Goal: Task Accomplishment & Management: Use online tool/utility

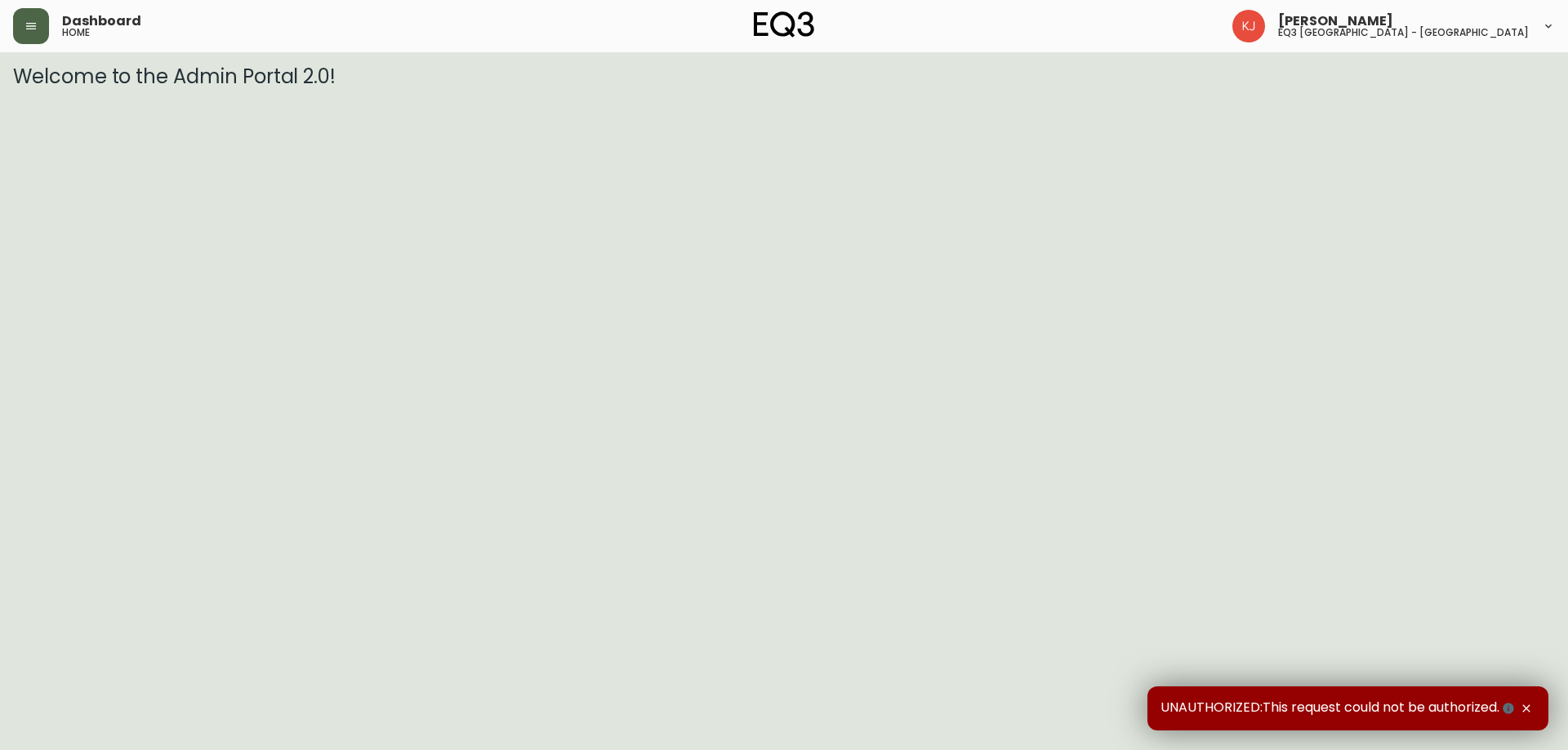
click at [26, 17] on button "button" at bounding box center [30, 26] width 36 height 36
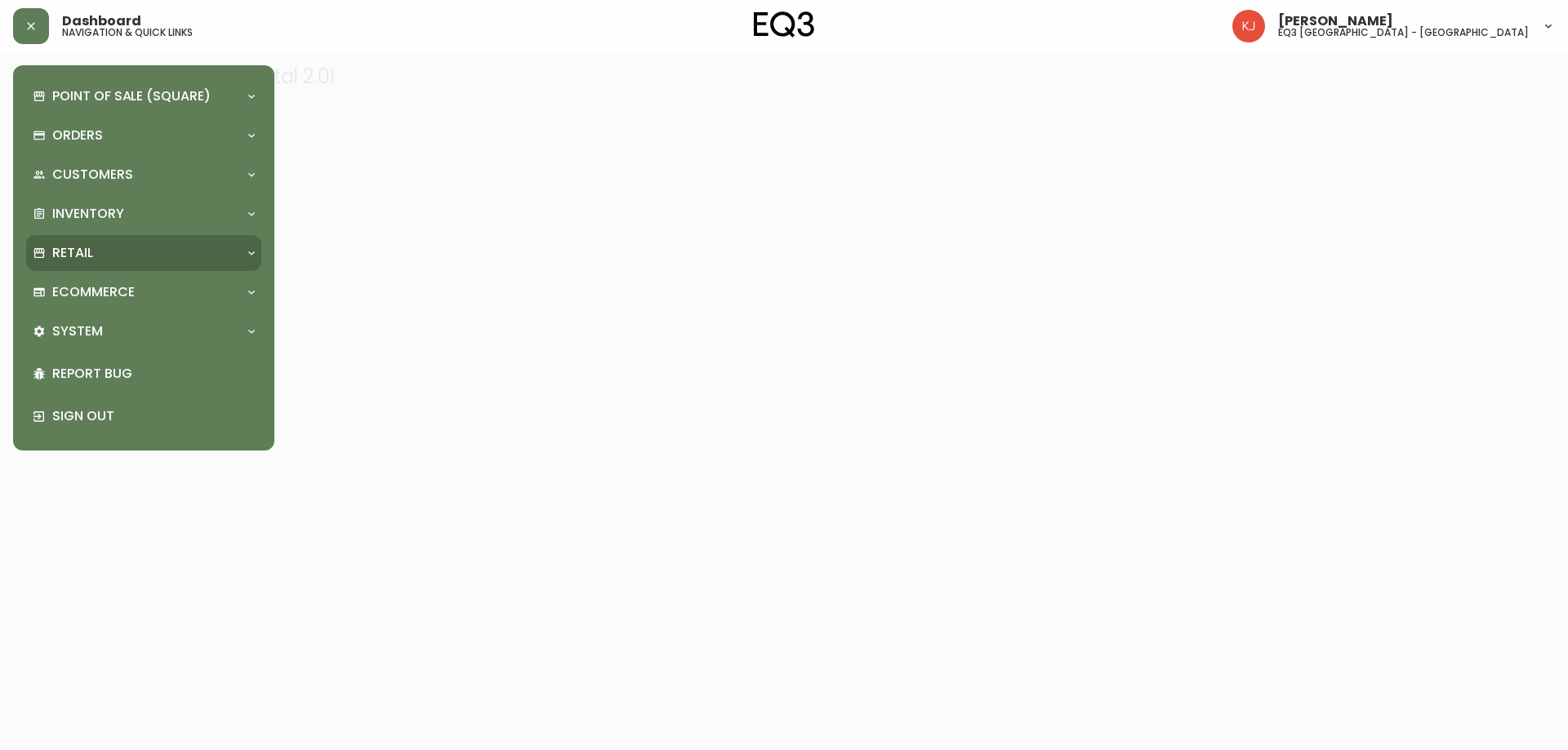
click at [75, 262] on p "Retail" at bounding box center [72, 253] width 41 height 18
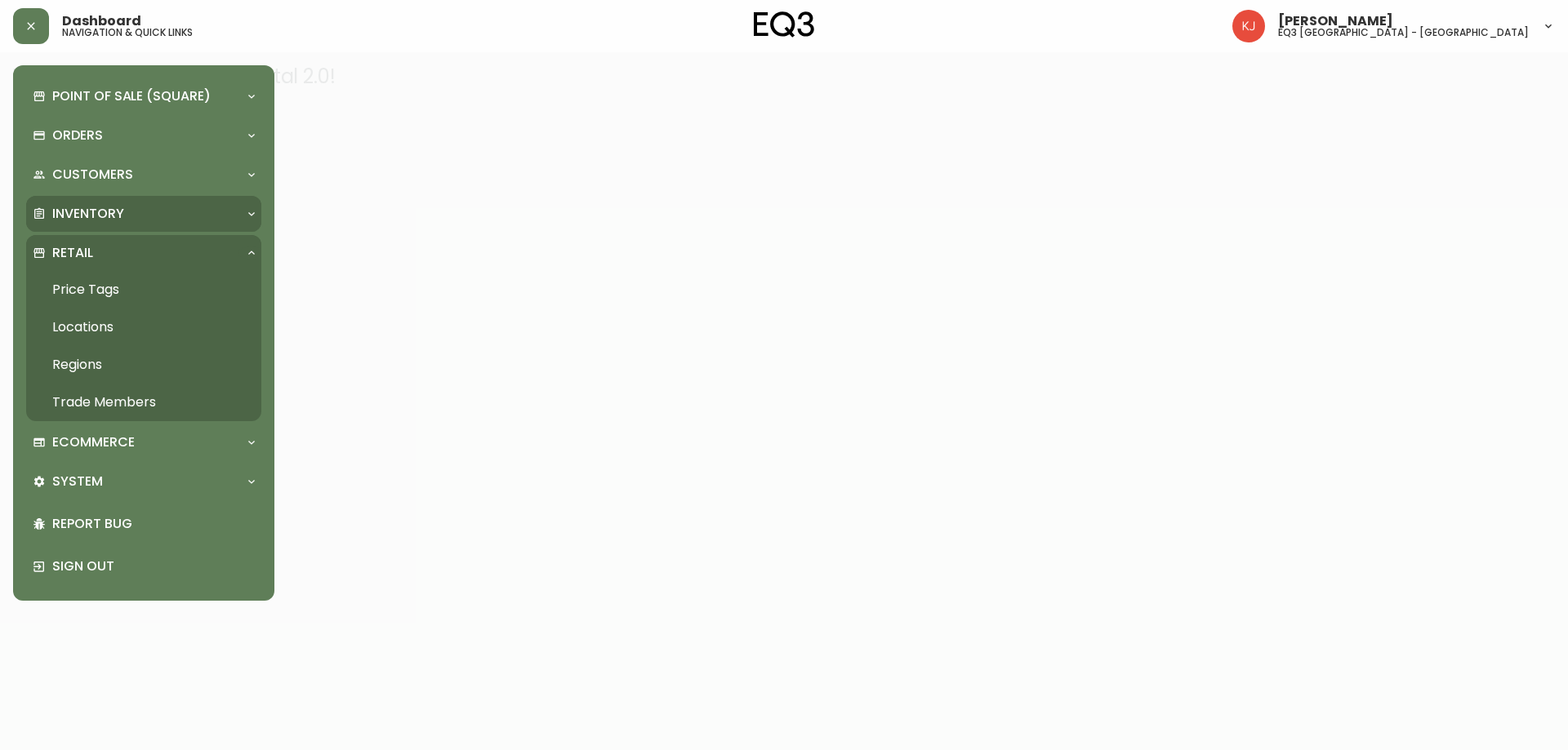
click at [74, 209] on p "Inventory" at bounding box center [88, 214] width 72 height 18
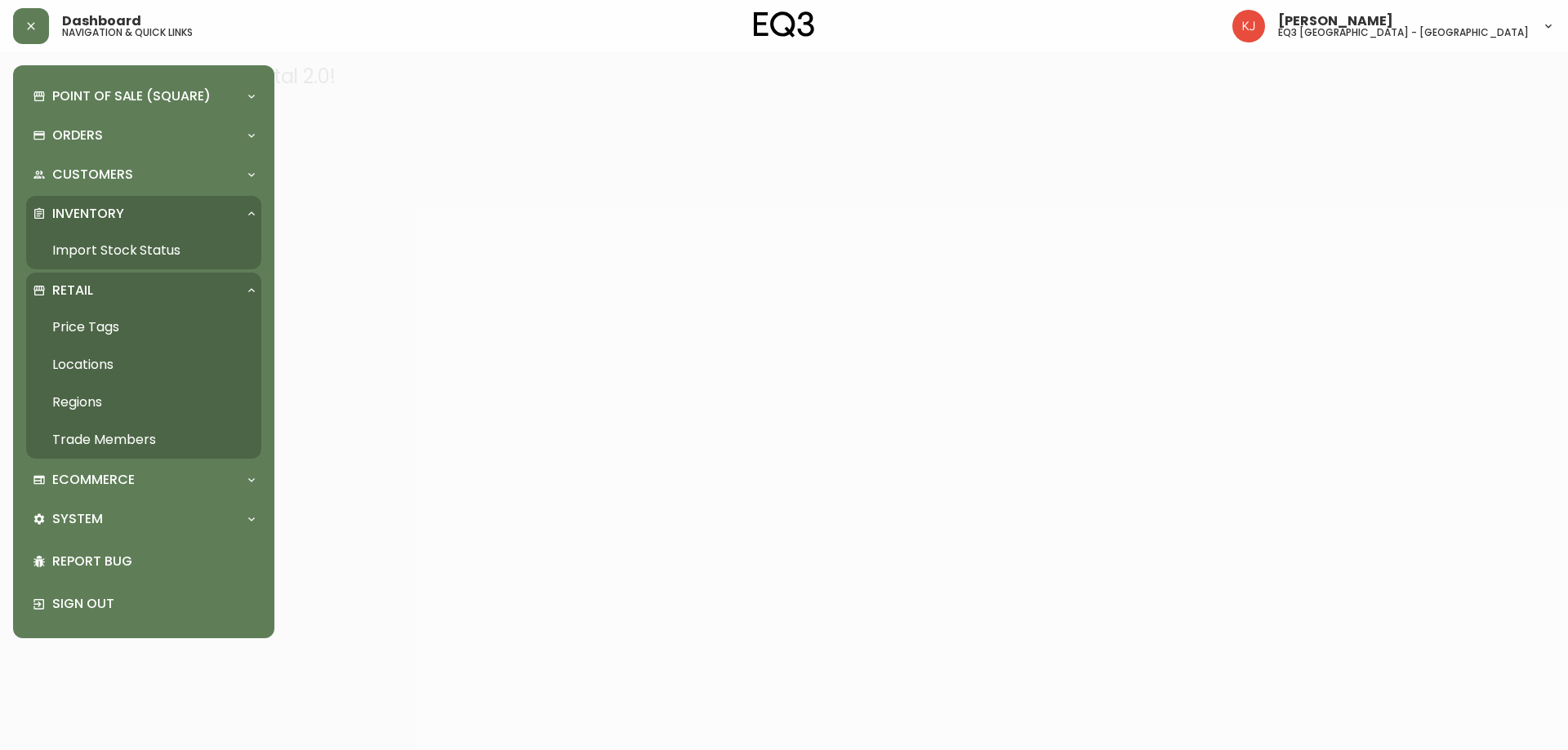
click at [89, 245] on link "Import Stock Status" at bounding box center [144, 250] width 235 height 37
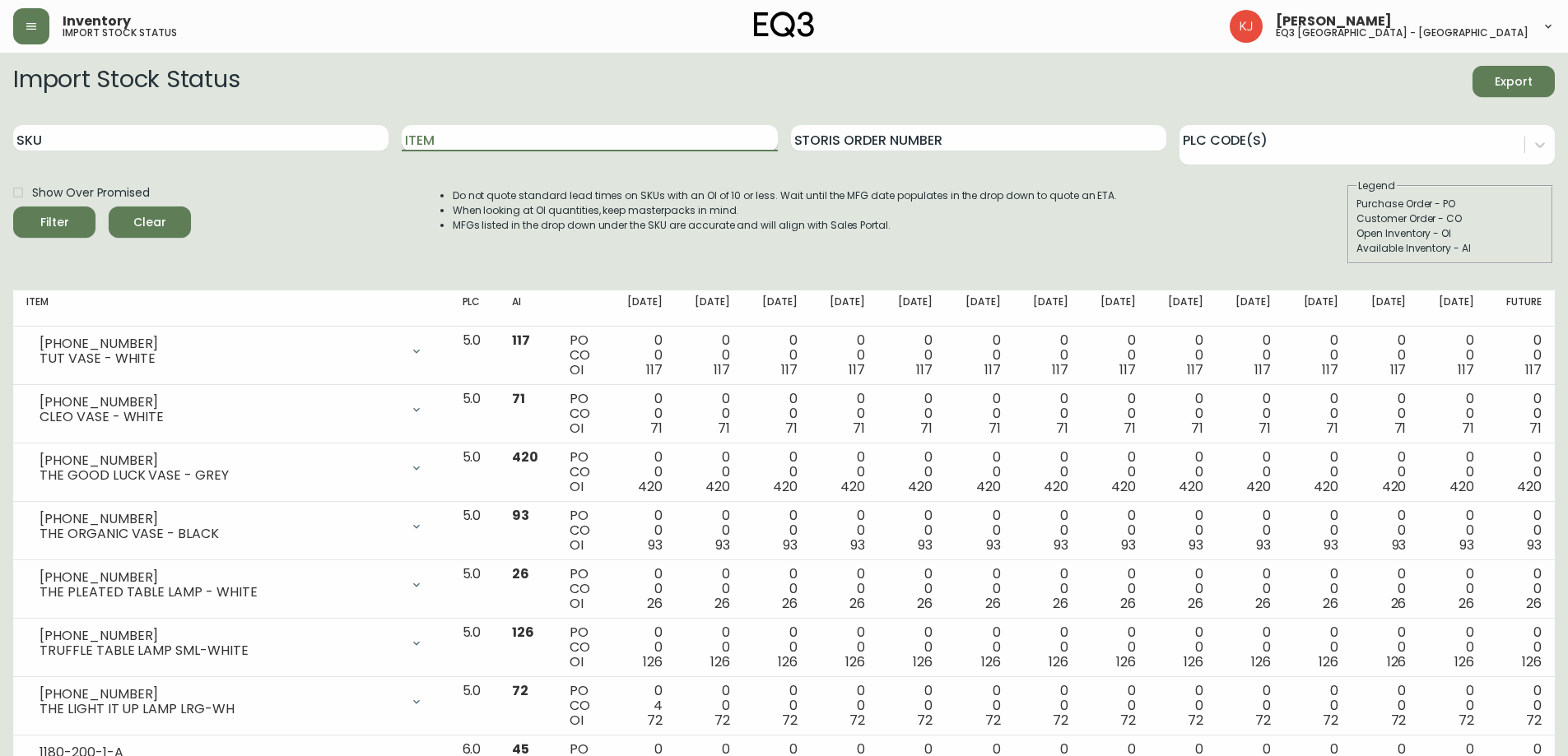
click at [429, 138] on input "Item" at bounding box center [589, 138] width 375 height 27
type input "slub"
click at [13, 207] on button "Filter" at bounding box center [54, 222] width 83 height 31
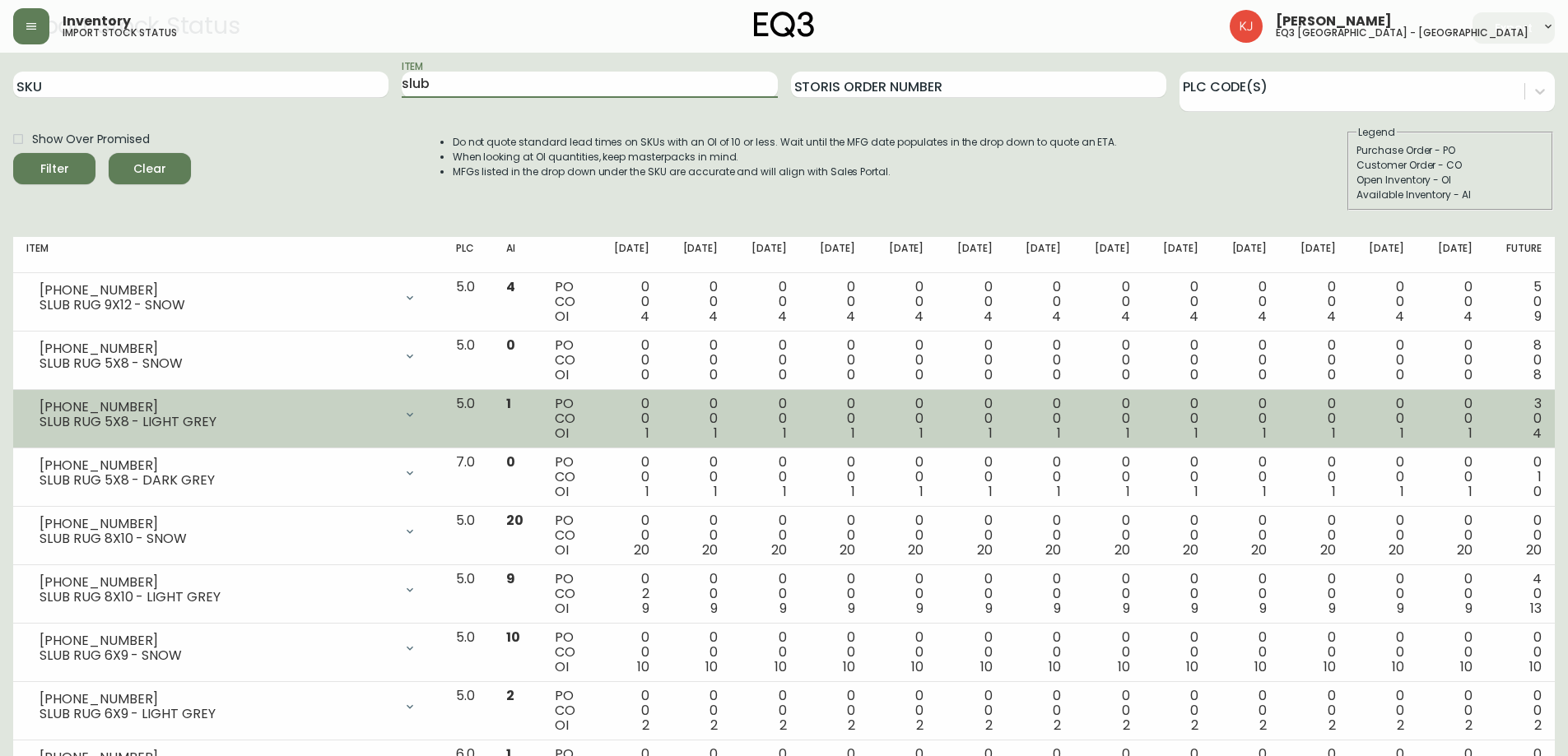
scroll to position [83, 0]
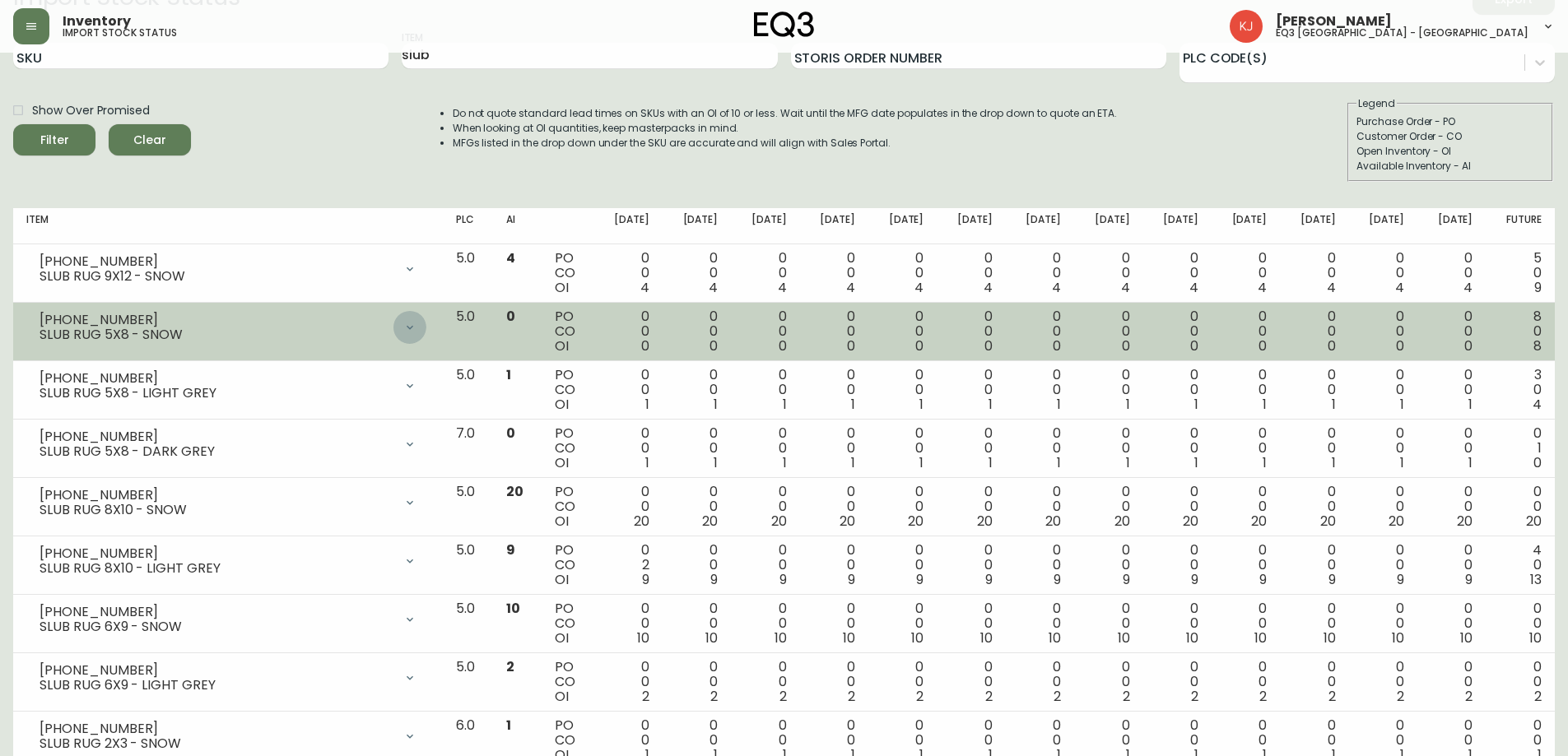
click at [416, 332] on icon at bounding box center [410, 327] width 13 height 13
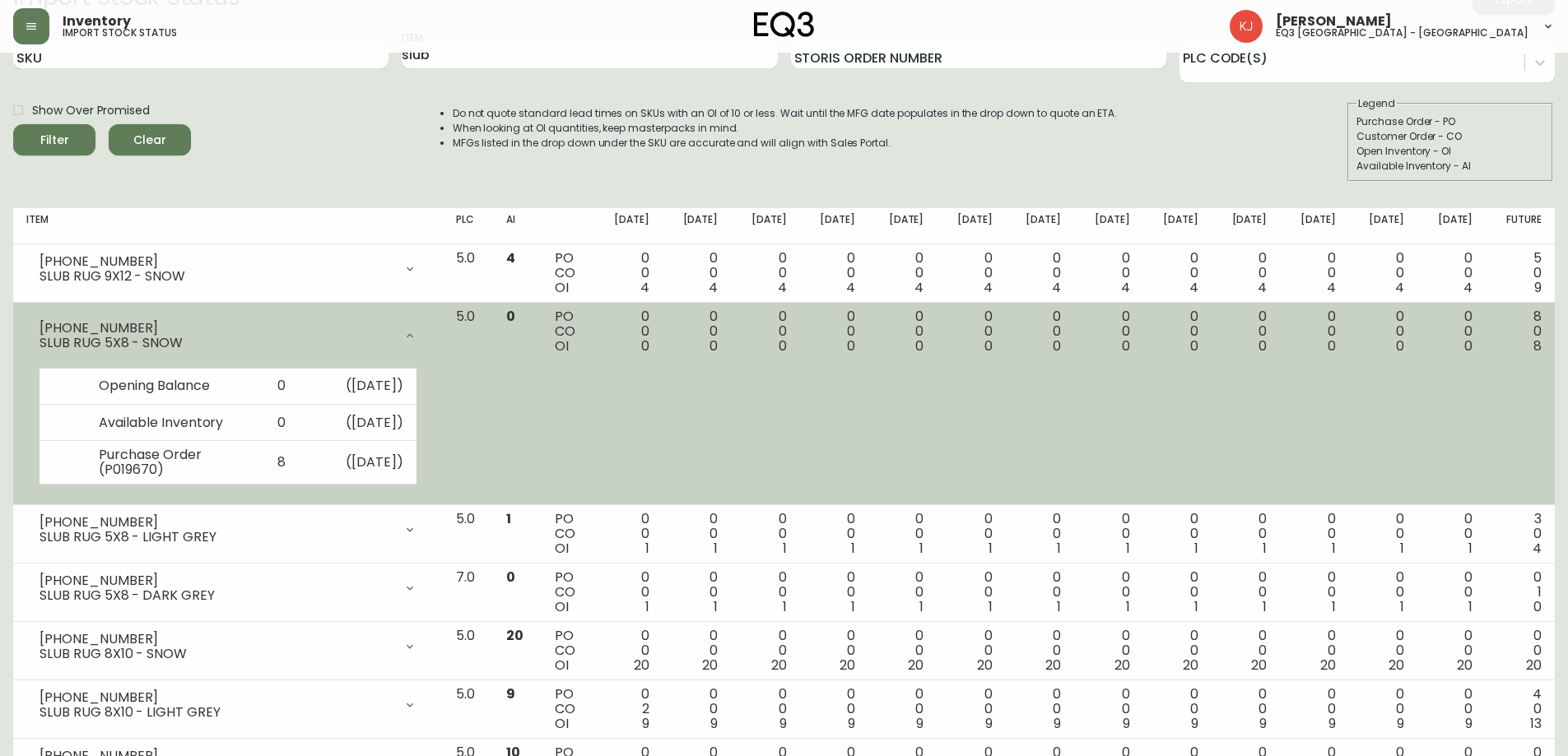
click at [416, 332] on icon at bounding box center [410, 335] width 13 height 13
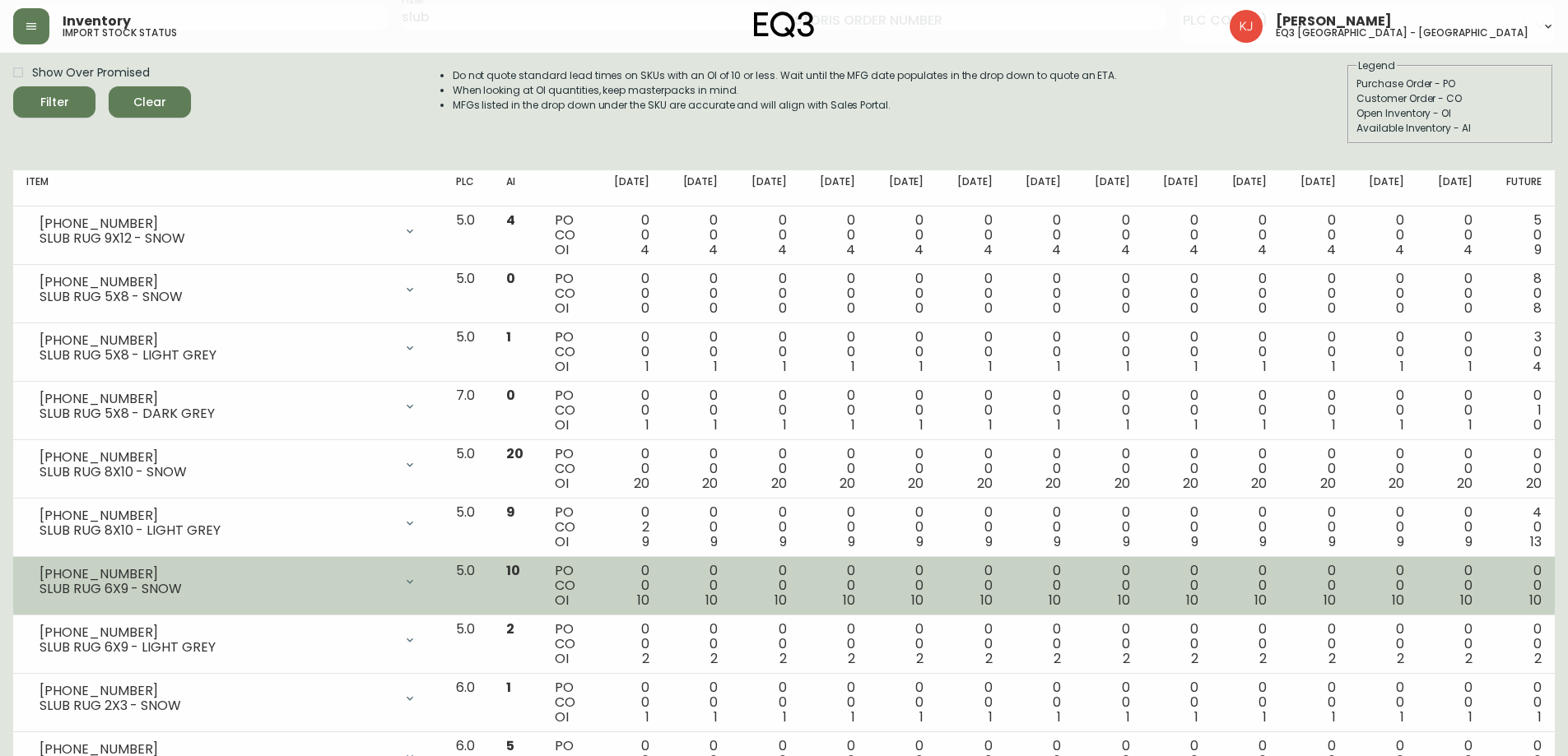
scroll to position [0, 0]
